Goal: Task Accomplishment & Management: Use online tool/utility

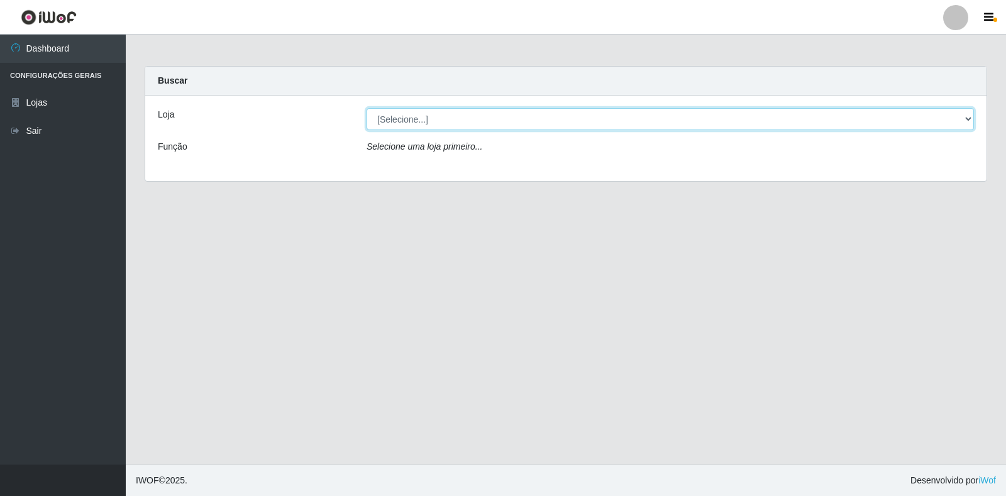
click at [425, 121] on select "[Selecione...] Atacado Vem - Loja 30 Laranjeiras Velha" at bounding box center [671, 119] width 608 height 22
select select "495"
click at [367, 108] on select "[Selecione...] Atacado Vem - Loja 30 Laranjeiras Velha" at bounding box center [671, 119] width 608 height 22
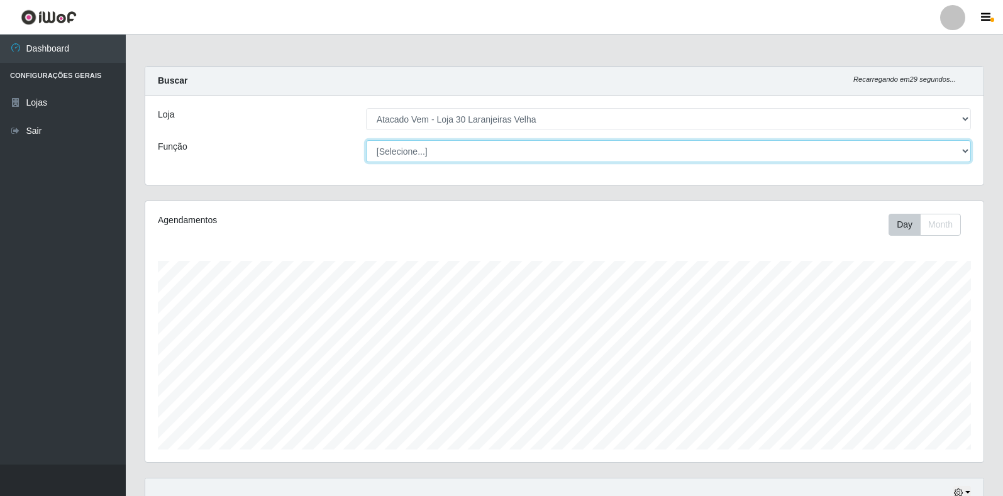
scroll to position [261, 838]
click at [427, 152] on select "[Selecione...] Repositor Repositor + Repositor ++" at bounding box center [668, 151] width 605 height 22
click at [382, 155] on select "[Selecione...] Repositor Repositor + Repositor ++" at bounding box center [668, 151] width 605 height 22
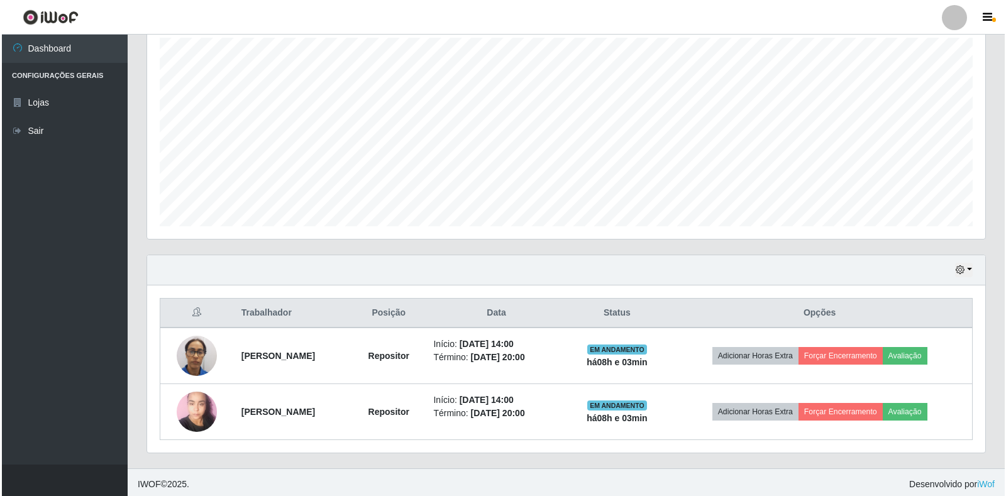
scroll to position [227, 0]
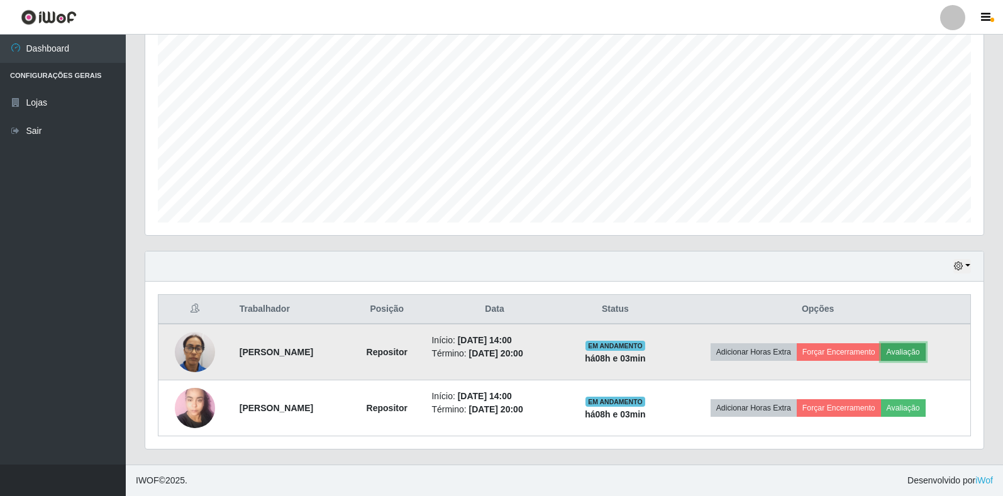
click at [915, 352] on button "Avaliação" at bounding box center [903, 352] width 45 height 18
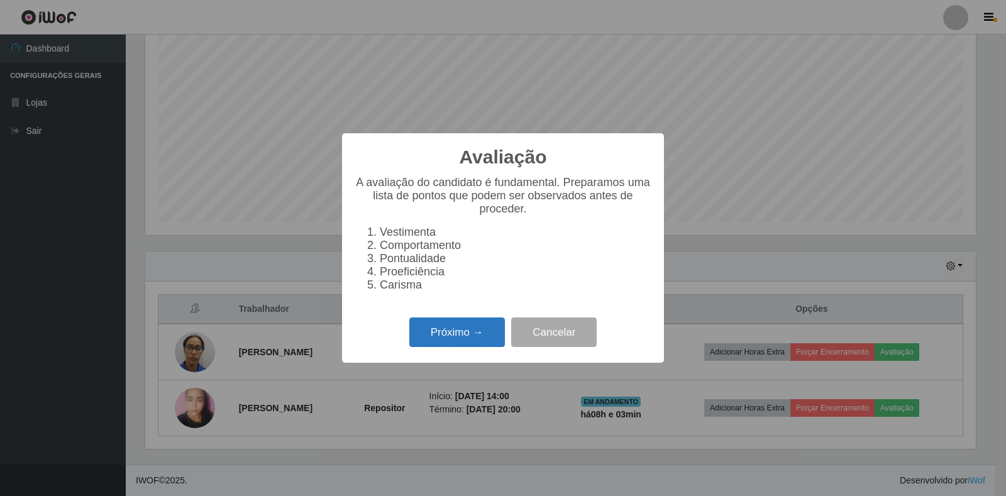
click at [468, 342] on button "Próximo →" at bounding box center [457, 333] width 96 height 30
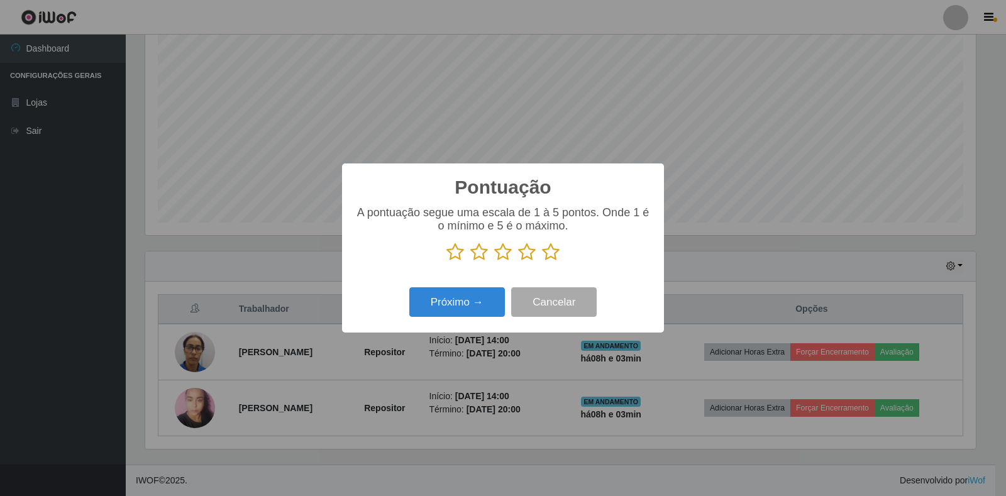
scroll to position [628702, 628132]
click at [550, 250] on icon at bounding box center [551, 252] width 18 height 19
click at [542, 262] on input "radio" at bounding box center [542, 262] width 0 height 0
click at [472, 303] on button "Próximo →" at bounding box center [457, 302] width 96 height 30
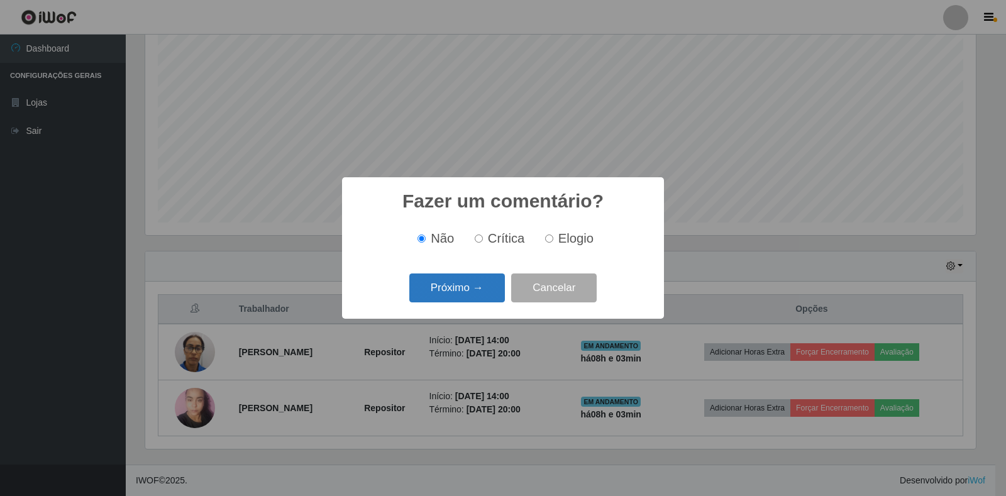
click at [490, 292] on button "Próximo →" at bounding box center [457, 289] width 96 height 30
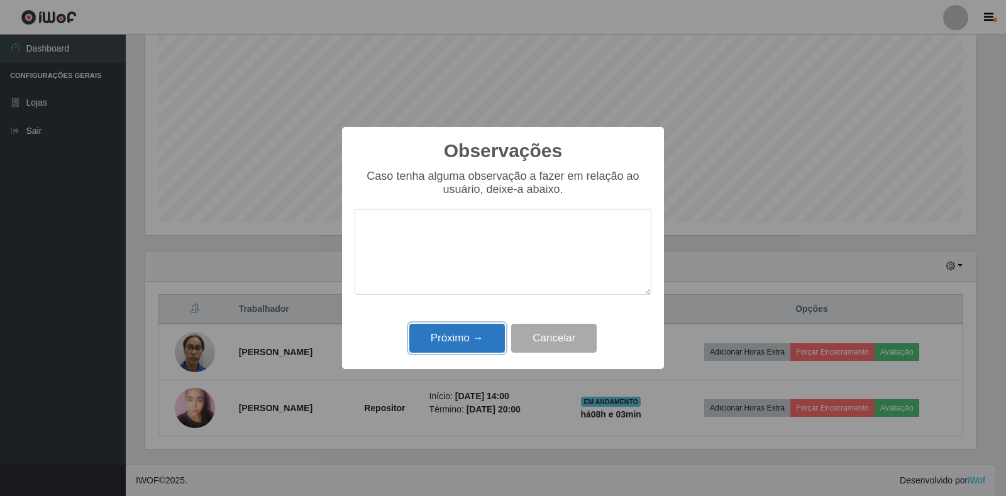
click at [464, 342] on button "Próximo →" at bounding box center [457, 339] width 96 height 30
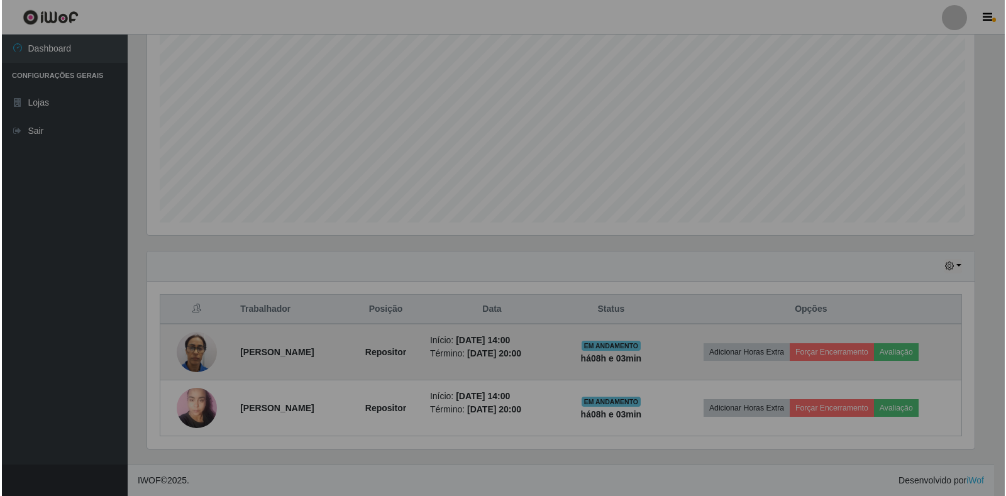
scroll to position [261, 838]
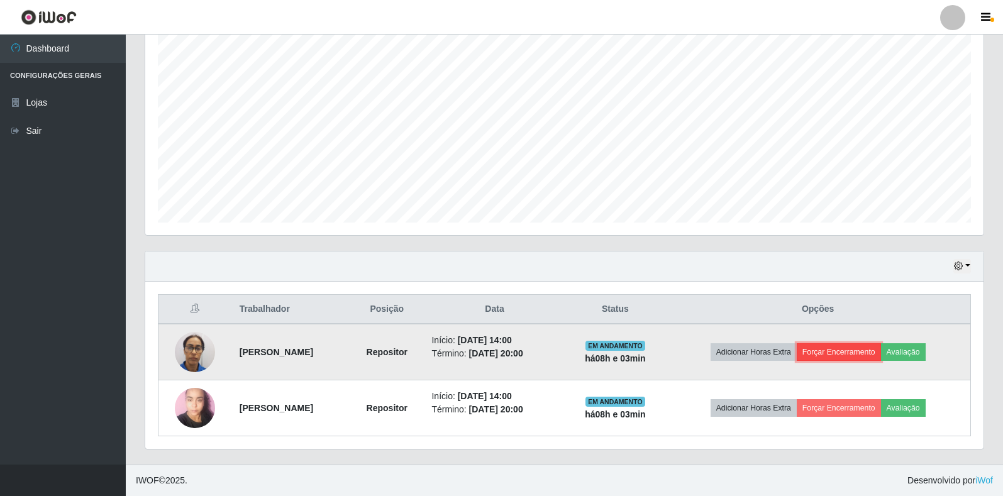
click at [852, 346] on button "Forçar Encerramento" at bounding box center [839, 352] width 84 height 18
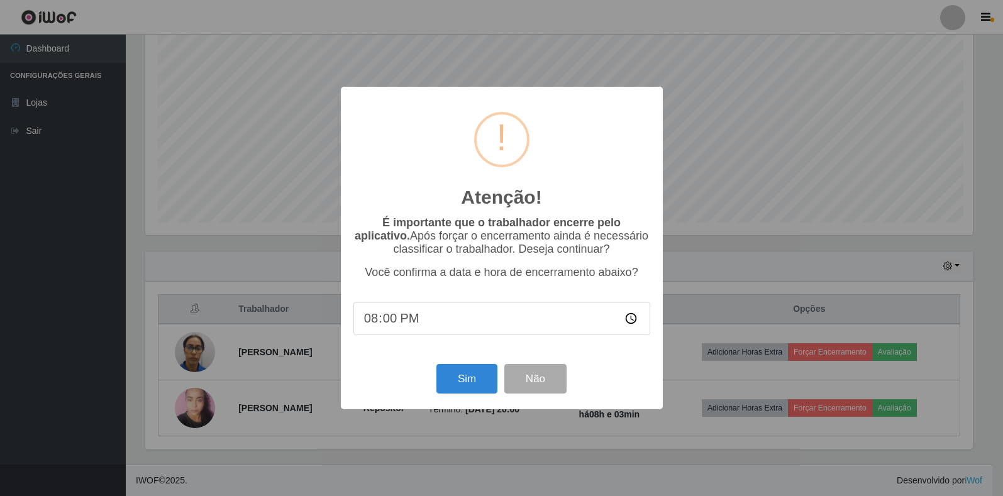
scroll to position [261, 831]
click at [470, 389] on button "Sim" at bounding box center [468, 379] width 61 height 30
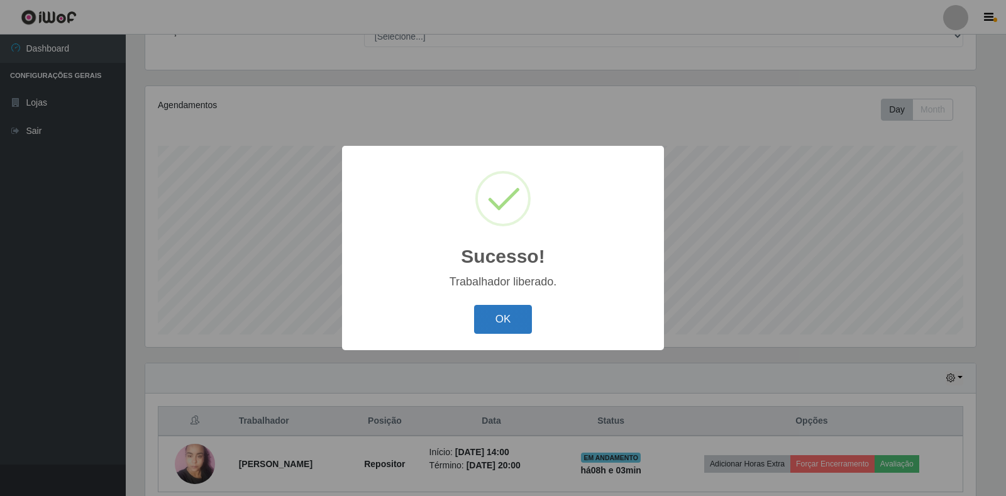
click at [485, 321] on button "OK" at bounding box center [503, 320] width 58 height 30
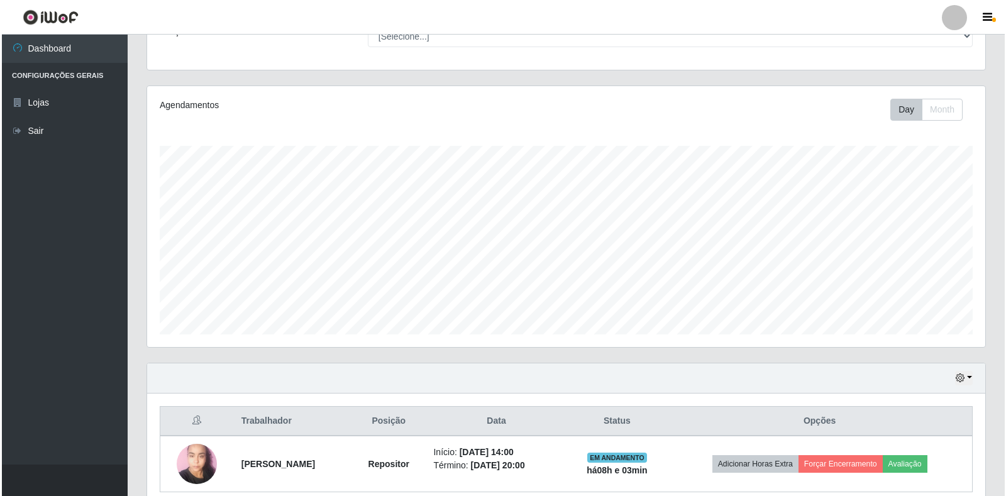
scroll to position [261, 838]
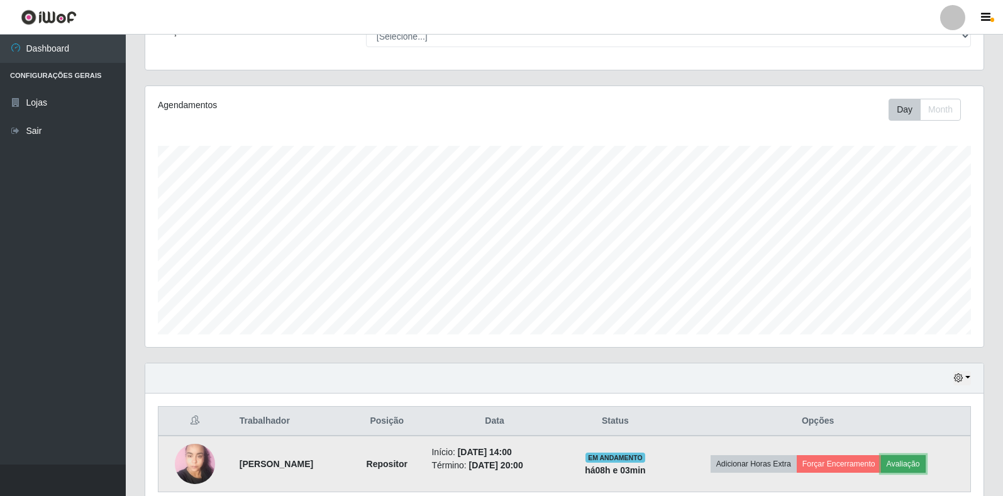
click at [921, 462] on button "Avaliação" at bounding box center [903, 464] width 45 height 18
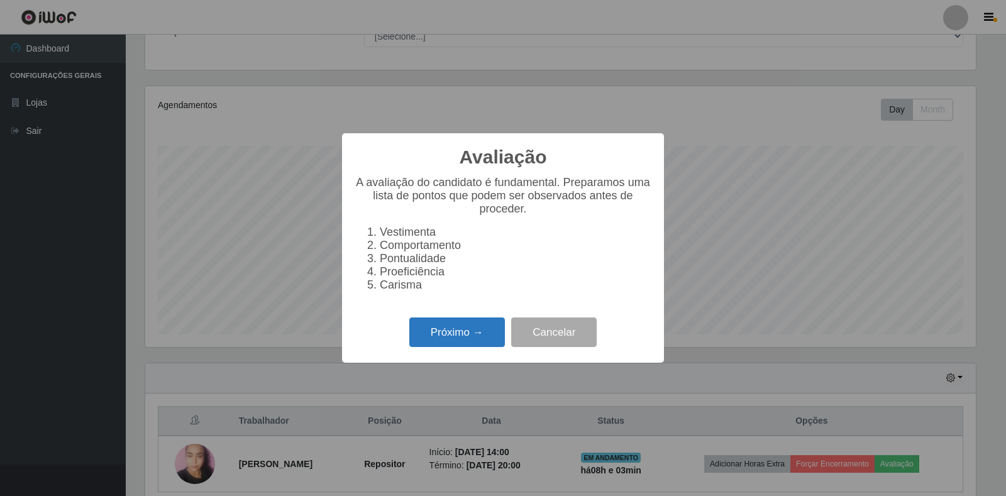
click at [474, 340] on button "Próximo →" at bounding box center [457, 333] width 96 height 30
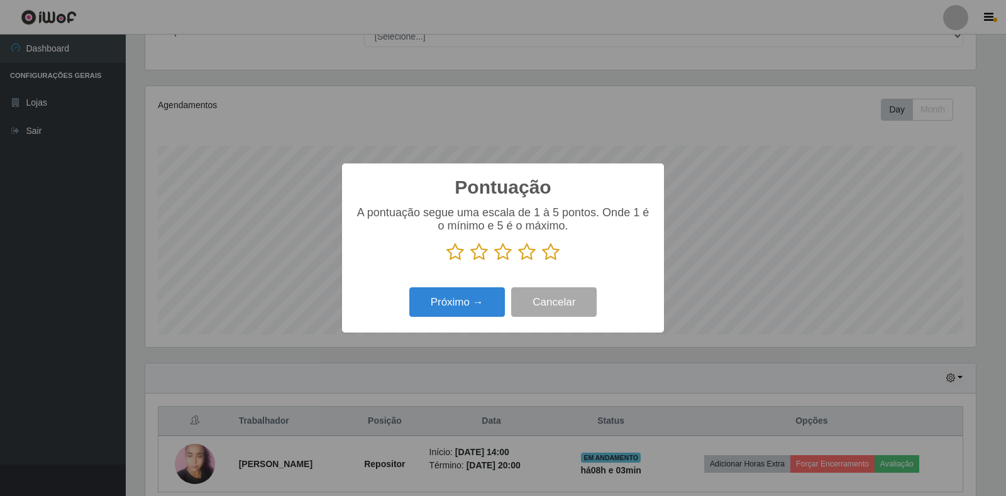
click at [543, 257] on icon at bounding box center [551, 252] width 18 height 19
click at [542, 262] on input "radio" at bounding box center [542, 262] width 0 height 0
click at [478, 296] on button "Próximo →" at bounding box center [457, 302] width 96 height 30
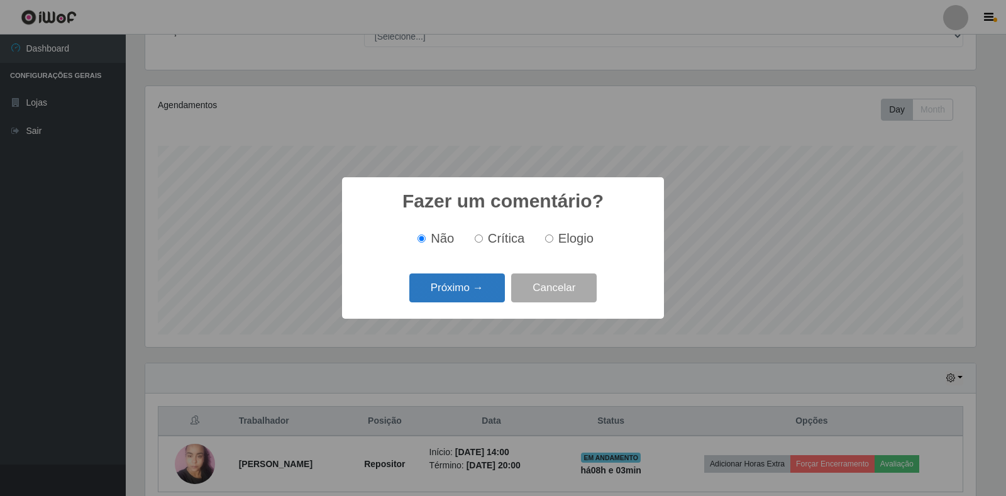
click at [456, 289] on button "Próximo →" at bounding box center [457, 289] width 96 height 30
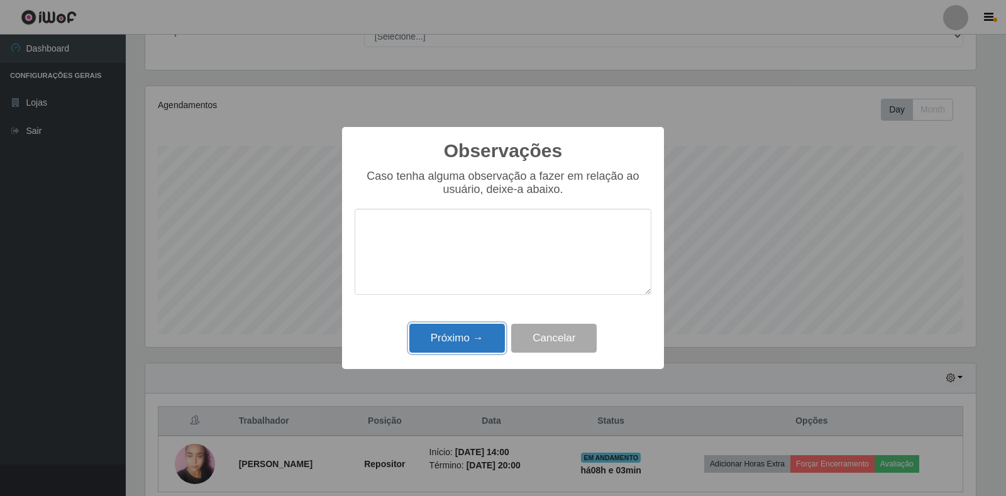
click at [476, 336] on button "Próximo →" at bounding box center [457, 339] width 96 height 30
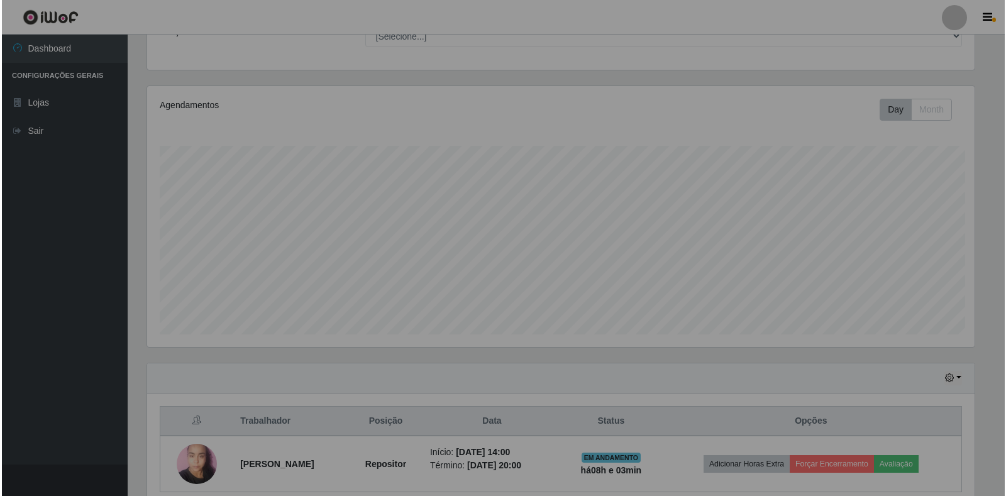
scroll to position [261, 838]
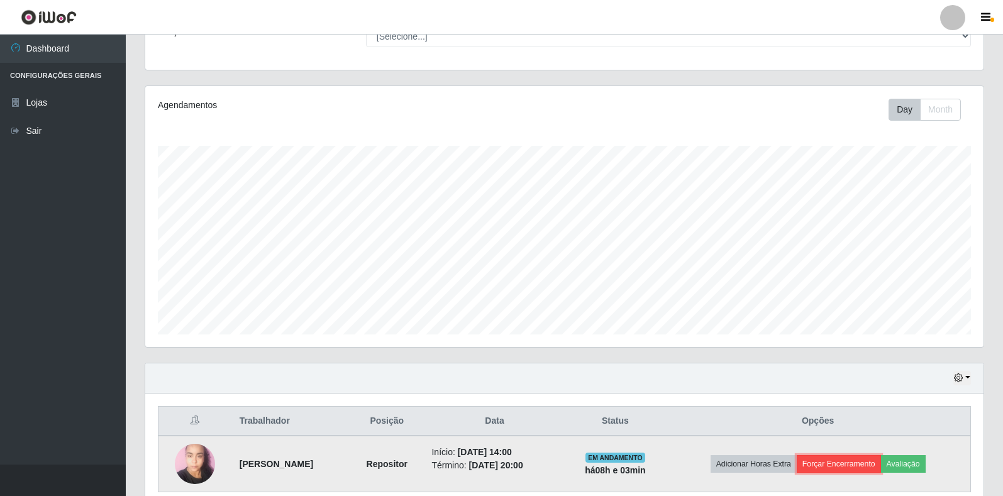
click at [875, 472] on button "Forçar Encerramento" at bounding box center [839, 464] width 84 height 18
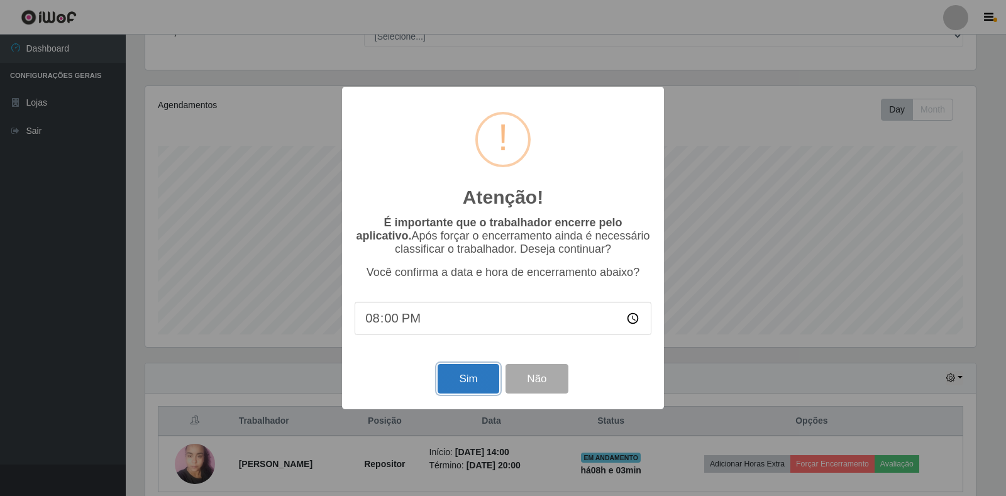
click at [469, 376] on button "Sim" at bounding box center [468, 379] width 61 height 30
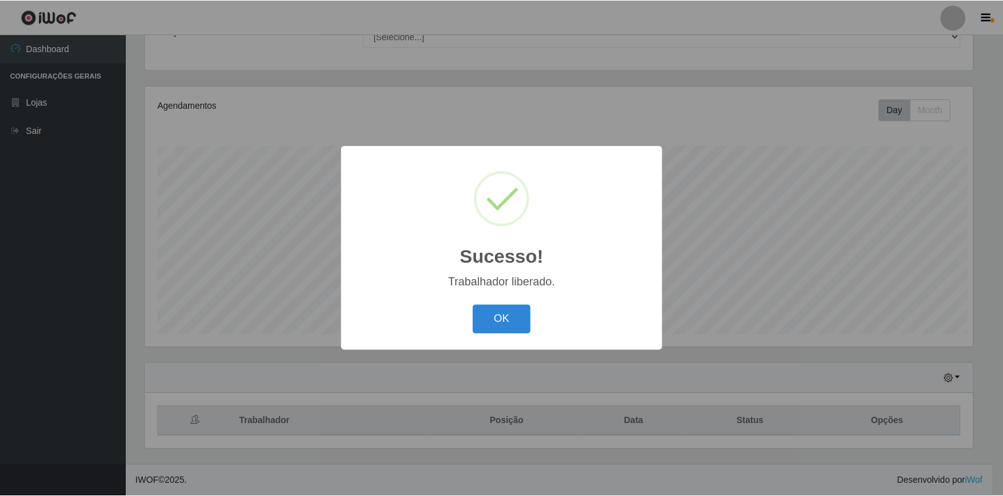
scroll to position [0, 0]
click at [513, 321] on button "OK" at bounding box center [503, 320] width 58 height 30
